Goal: Find specific page/section: Find specific page/section

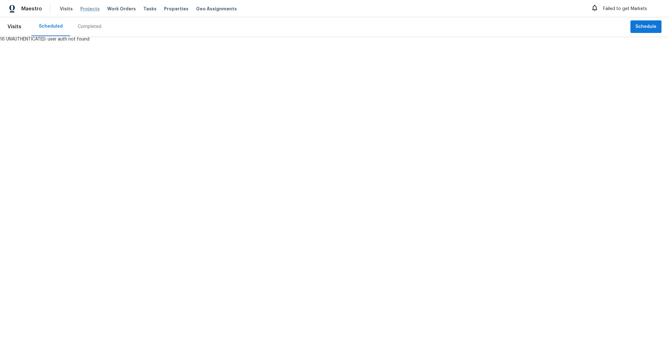
click at [87, 9] on span "Projects" at bounding box center [89, 9] width 19 height 6
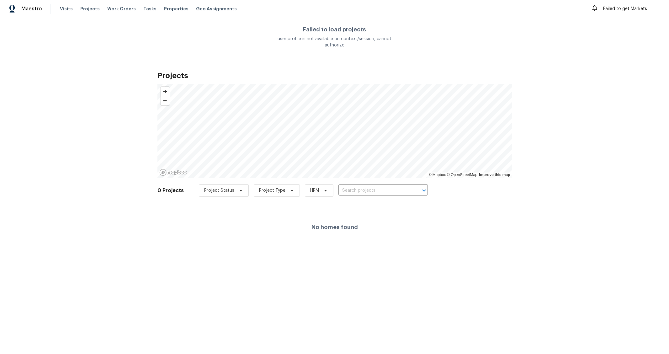
click at [54, 9] on div "Maestro Visits Projects Work Orders Tasks Properties Geo Assignments" at bounding box center [122, 9] width 244 height 10
click at [63, 8] on span "Visits" at bounding box center [66, 9] width 13 height 6
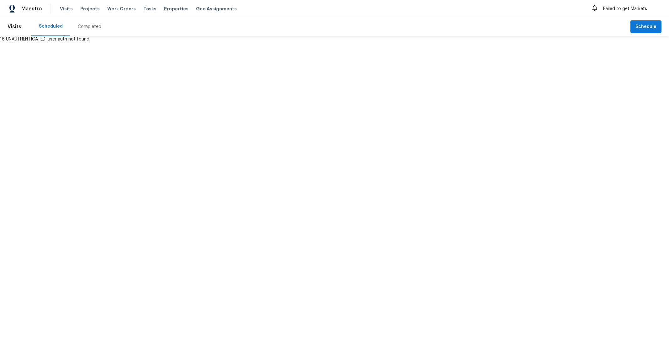
click at [83, 41] on div "16 UNAUTHENTICATED: user auth not found" at bounding box center [334, 39] width 669 height 6
drag, startPoint x: 103, startPoint y: 40, endPoint x: -2, endPoint y: 37, distance: 105.4
click at [0, 37] on html "Maestro Visits Projects Work Orders Tasks Properties Geo Assignments Failed to …" at bounding box center [334, 21] width 669 height 42
copy div "16 UNAUTHENTICATED: user auth not found"
click at [412, 42] on html "Maestro Visits Projects Work Orders Tasks Properties Geo Assignments Failed to …" at bounding box center [334, 21] width 669 height 42
